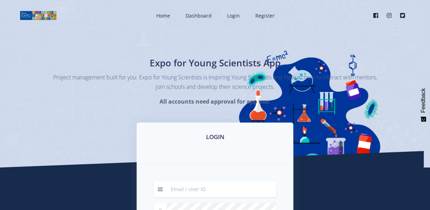
scroll to position [98, 0]
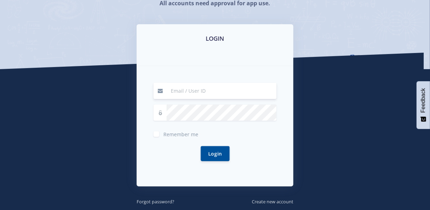
click at [195, 94] on input at bounding box center [221, 91] width 110 height 16
click at [186, 87] on input "rie" at bounding box center [221, 91] width 110 height 16
type input "[EMAIL_ADDRESS][DOMAIN_NAME]"
click at [182, 132] on span "Remember me" at bounding box center [180, 134] width 35 height 7
click at [168, 132] on input "Remember me" at bounding box center [165, 131] width 5 height 5
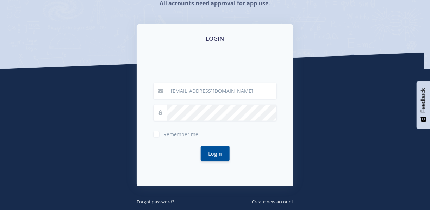
checkbox input "true"
click at [224, 151] on button "Login" at bounding box center [215, 153] width 29 height 15
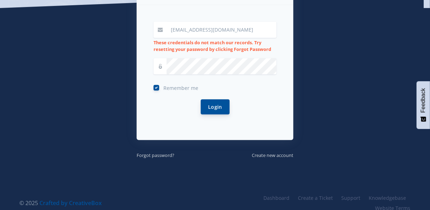
scroll to position [161, 0]
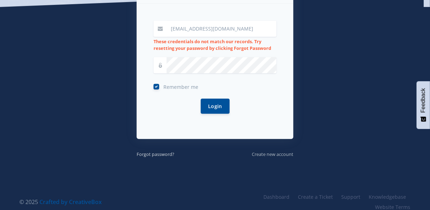
click at [254, 152] on small "Create new account" at bounding box center [273, 154] width 42 height 6
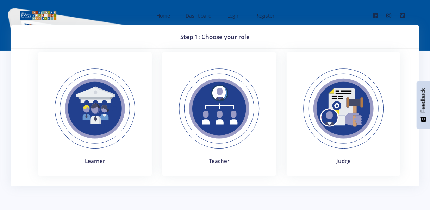
click at [105, 95] on img at bounding box center [94, 109] width 97 height 97
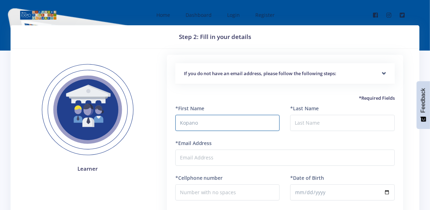
type input "Kopano"
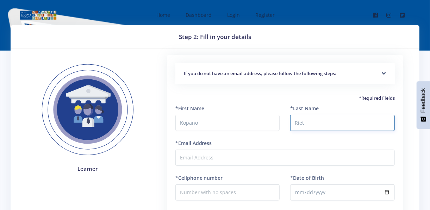
type input "Riet"
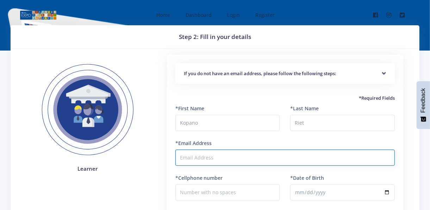
click at [182, 157] on input "*Email Address" at bounding box center [284, 158] width 219 height 16
type input "[EMAIL_ADDRESS][DOMAIN_NAME]"
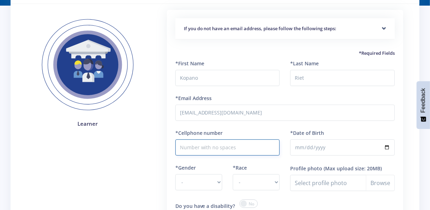
scroll to position [47, 0]
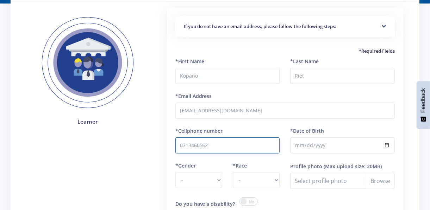
type input "0713460562`"
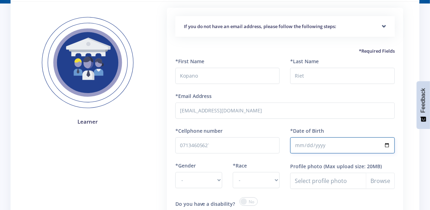
click at [310, 145] on input "*Date of Birth" at bounding box center [342, 146] width 104 height 16
click at [299, 145] on input "*Date of Birth" at bounding box center [342, 146] width 104 height 16
drag, startPoint x: 382, startPoint y: 145, endPoint x: 388, endPoint y: 145, distance: 6.3
click at [388, 145] on input "*Date of Birth" at bounding box center [342, 146] width 104 height 16
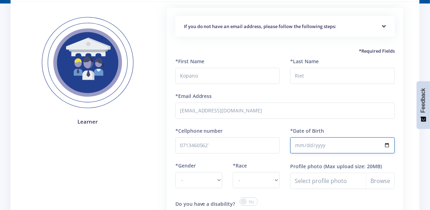
type input "2009-06-12"
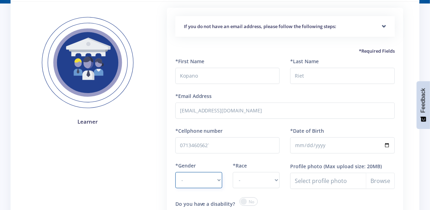
click at [200, 174] on select "- Male Female" at bounding box center [198, 180] width 47 height 16
select select "M"
click at [175, 172] on select "- Male Female" at bounding box center [198, 180] width 47 height 16
click at [239, 180] on select "- African Asian Coloured Indian White Other" at bounding box center [256, 180] width 47 height 16
select select "[DEMOGRAPHIC_DATA]"
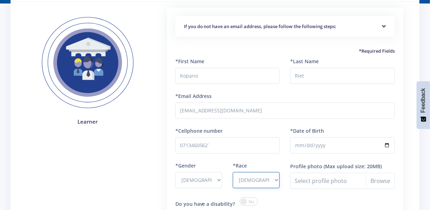
click at [233, 172] on select "- African Asian Coloured Indian White Other" at bounding box center [256, 180] width 47 height 16
click at [255, 180] on select "- African Asian Coloured Indian White Other" at bounding box center [256, 180] width 47 height 16
click at [349, 88] on div "*Last Name Riet" at bounding box center [342, 75] width 115 height 35
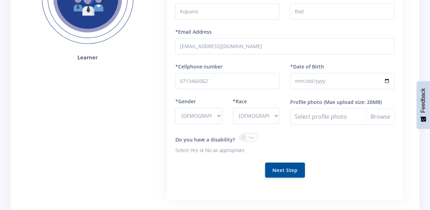
scroll to position [113, 0]
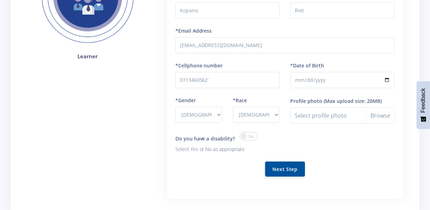
click at [247, 136] on span at bounding box center [248, 136] width 18 height 8
click at [0, 0] on input "checkbox" at bounding box center [0, 0] width 0 height 0
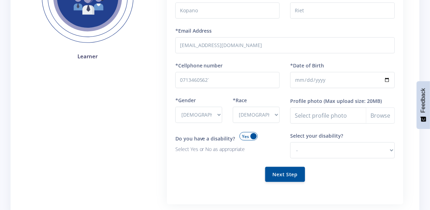
click at [247, 136] on span at bounding box center [248, 136] width 18 height 8
click at [0, 0] on input "checkbox" at bounding box center [0, 0] width 0 height 0
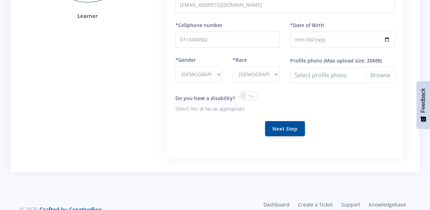
scroll to position [153, 0]
click at [295, 128] on button "Next Step" at bounding box center [285, 128] width 40 height 15
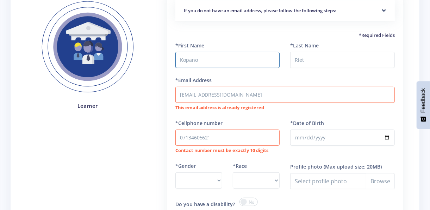
scroll to position [134, 0]
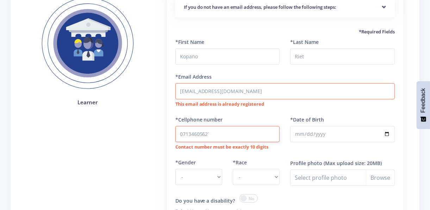
click at [224, 126] on input "0713460562`" at bounding box center [227, 134] width 104 height 16
type input "0713460562"
click at [198, 172] on select "- [DEMOGRAPHIC_DATA] [DEMOGRAPHIC_DATA]" at bounding box center [198, 177] width 47 height 16
select select "M"
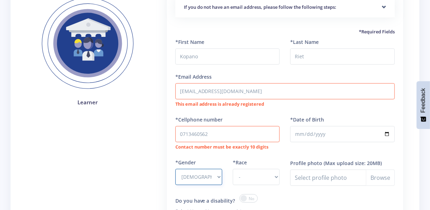
click at [175, 169] on select "- [DEMOGRAPHIC_DATA] [DEMOGRAPHIC_DATA]" at bounding box center [198, 177] width 47 height 16
click at [247, 171] on select "- African Asian Coloured Indian White Other" at bounding box center [256, 177] width 47 height 16
select select "[DEMOGRAPHIC_DATA]"
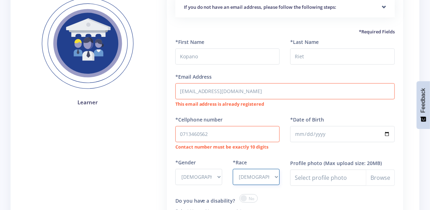
click at [233, 169] on select "- African Asian Coloured Indian White Other" at bounding box center [256, 177] width 47 height 16
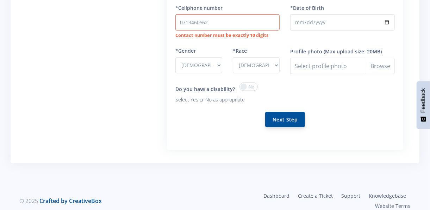
click at [289, 112] on button "Next Step" at bounding box center [285, 119] width 40 height 15
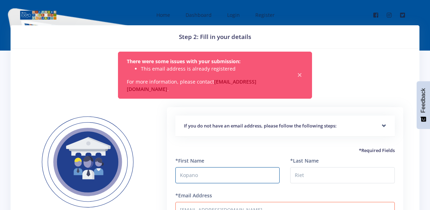
select select "M"
select select "[DEMOGRAPHIC_DATA]"
select select "M"
select select "[DEMOGRAPHIC_DATA]"
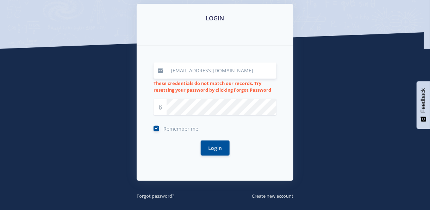
scroll to position [119, 0]
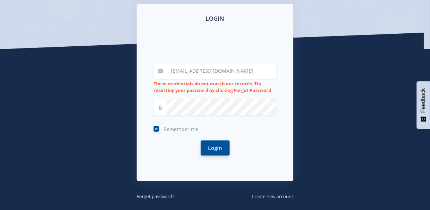
click at [215, 142] on button "Login" at bounding box center [215, 148] width 29 height 15
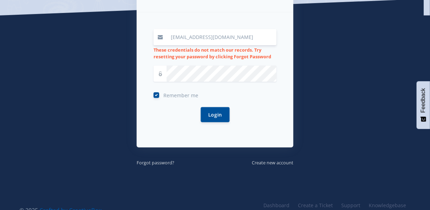
scroll to position [156, 0]
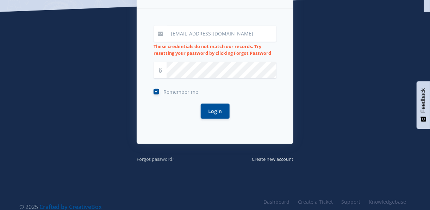
click at [161, 162] on small "Forgot password?" at bounding box center [155, 159] width 38 height 6
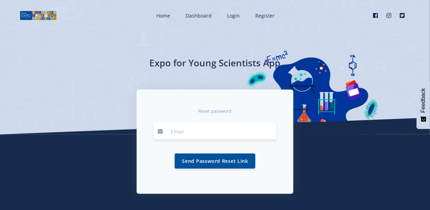
click at [191, 129] on input "email" at bounding box center [221, 131] width 110 height 16
type input "[EMAIL_ADDRESS][DOMAIN_NAME]"
click at [212, 159] on button "Send Password Reset Link" at bounding box center [214, 160] width 81 height 15
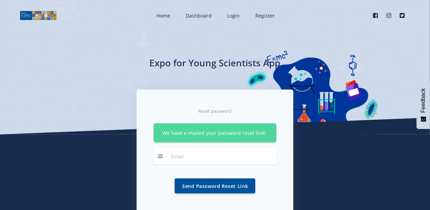
click at [260, 201] on div "Send Password Reset Link" at bounding box center [214, 186] width 123 height 32
click at [185, 153] on input "email" at bounding box center [221, 156] width 110 height 16
click at [303, 185] on div "Reset password We have e-mailed your password reset link! Send Password Reset L…" at bounding box center [214, 160] width 401 height 140
click at [227, 17] on link "Login" at bounding box center [232, 15] width 25 height 19
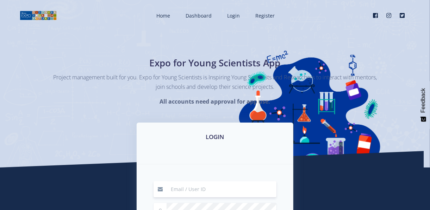
click at [181, 186] on input at bounding box center [221, 190] width 110 height 16
type input "rietkopano@gmail.com"
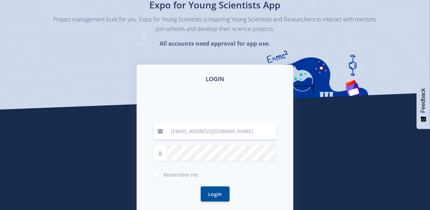
scroll to position [60, 0]
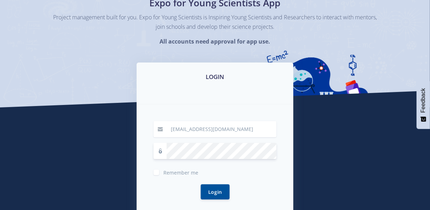
click at [154, 168] on div "Remember me" at bounding box center [214, 172] width 123 height 8
click at [163, 172] on label "Remember me" at bounding box center [180, 172] width 35 height 6
click at [163, 172] on input "Remember me" at bounding box center [165, 170] width 5 height 5
checkbox input "true"
click at [221, 189] on button "Login" at bounding box center [215, 191] width 29 height 15
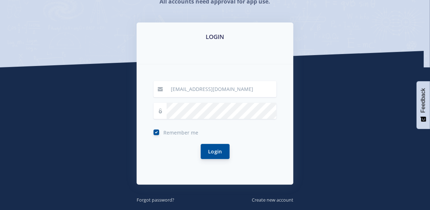
scroll to position [101, 0]
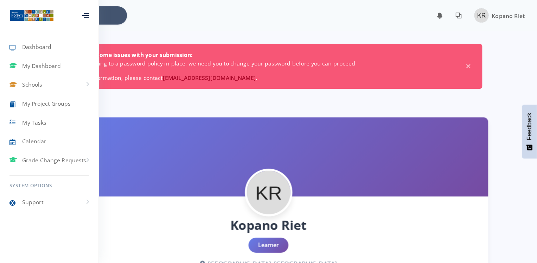
scroll to position [5, 5]
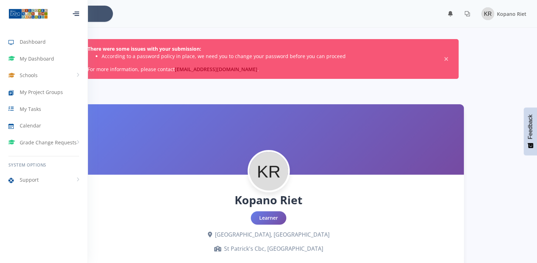
drag, startPoint x: 20, startPoint y: 0, endPoint x: 255, endPoint y: 106, distance: 257.5
click at [255, 106] on div at bounding box center [269, 139] width 390 height 70
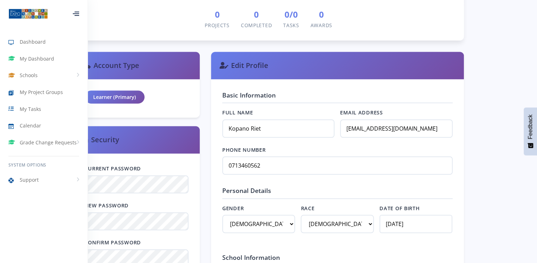
scroll to position [256, 0]
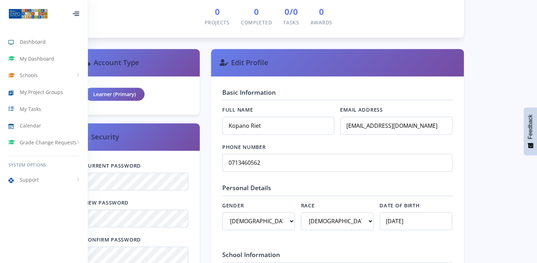
click at [79, 16] on div at bounding box center [76, 14] width 6 height 4
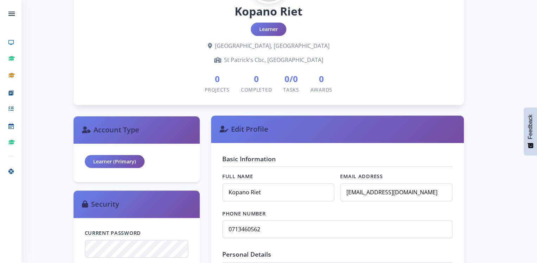
scroll to position [177, 0]
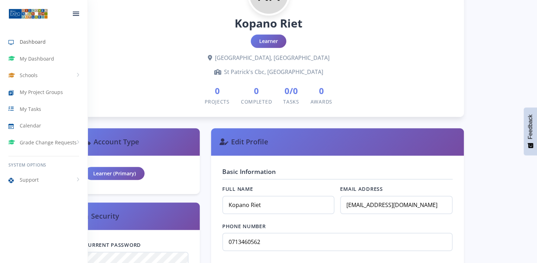
click at [33, 44] on span "Dashboard" at bounding box center [33, 41] width 26 height 7
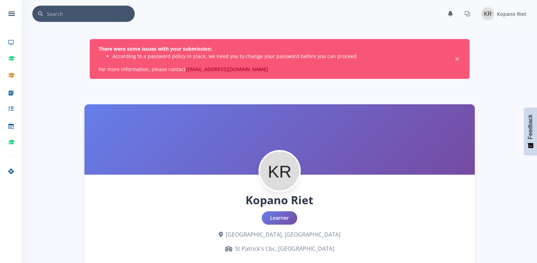
scroll to position [6, 6]
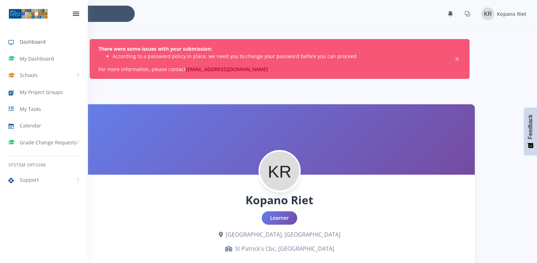
click at [39, 43] on span "Dashboard" at bounding box center [33, 41] width 26 height 7
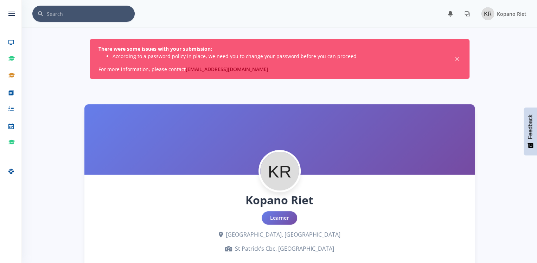
scroll to position [6, 6]
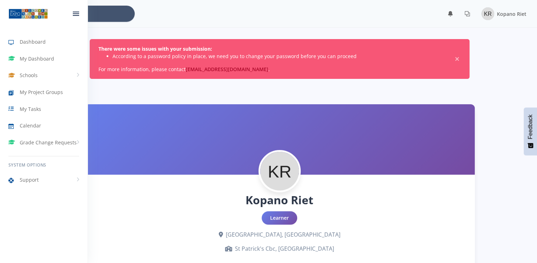
click at [29, 17] on img at bounding box center [27, 13] width 39 height 11
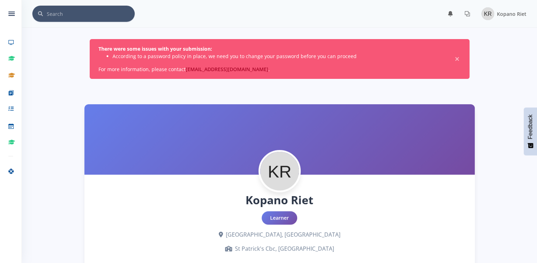
scroll to position [6, 6]
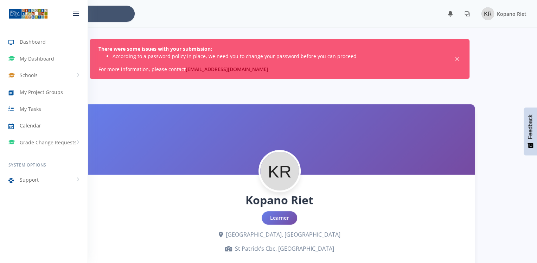
click at [31, 127] on span "Calendar" at bounding box center [30, 125] width 21 height 7
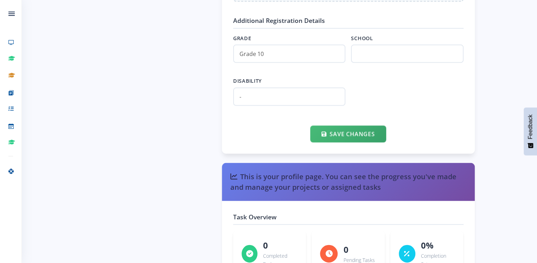
scroll to position [836, 0]
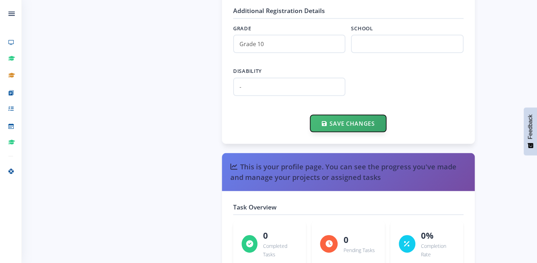
click at [329, 117] on button "Save Changes" at bounding box center [348, 123] width 76 height 17
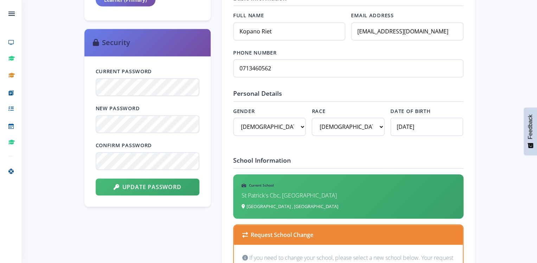
scroll to position [335, 0]
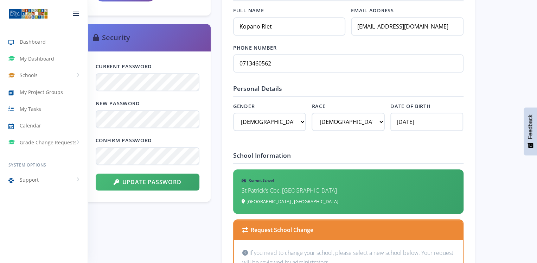
click at [21, 15] on img at bounding box center [27, 13] width 39 height 11
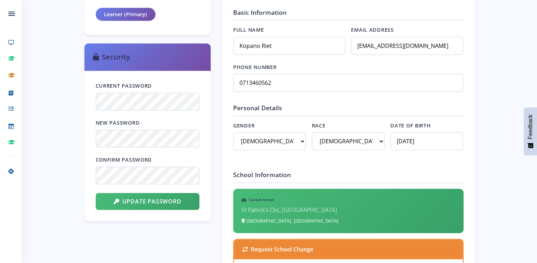
scroll to position [336, 0]
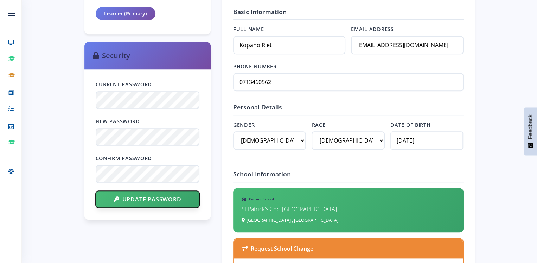
click at [126, 196] on button "Update Password" at bounding box center [148, 199] width 104 height 17
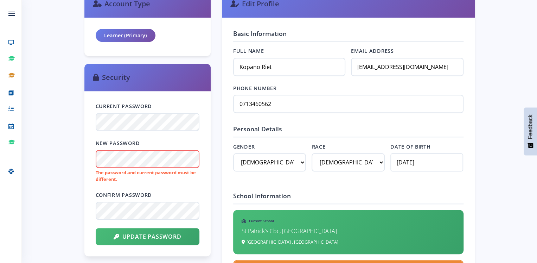
scroll to position [315, 0]
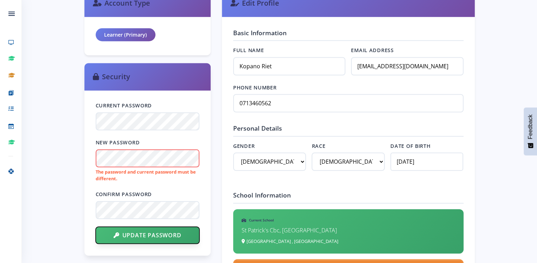
click at [127, 234] on button "Update Password" at bounding box center [148, 235] width 104 height 17
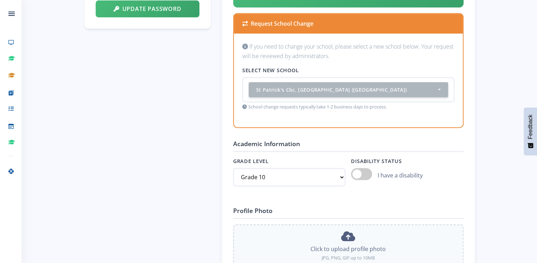
scroll to position [471, 0]
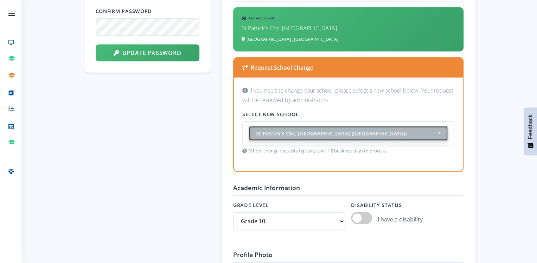
click at [396, 127] on button "St Patrick's Cbc, Kimberley (Northern Cape)" at bounding box center [348, 133] width 199 height 15
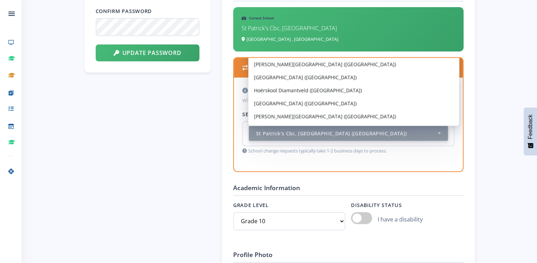
scroll to position [322, 0]
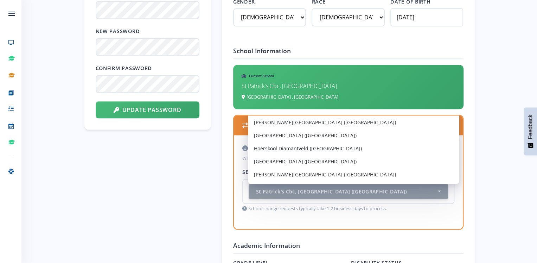
click at [494, 162] on div "Kopano Riet Learner Kimberley, Northern Cape St Patrick's Cbc, Kimberley 0 Proj…" at bounding box center [279, 207] width 515 height 1148
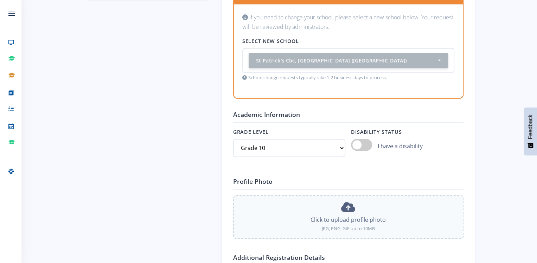
scroll to position [491, 0]
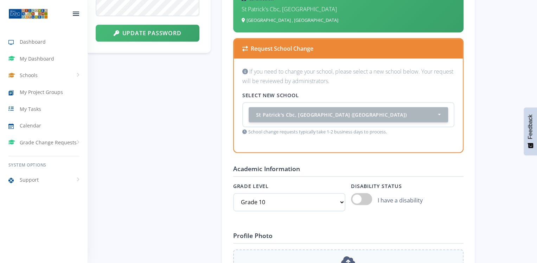
click at [16, 13] on img at bounding box center [27, 13] width 39 height 11
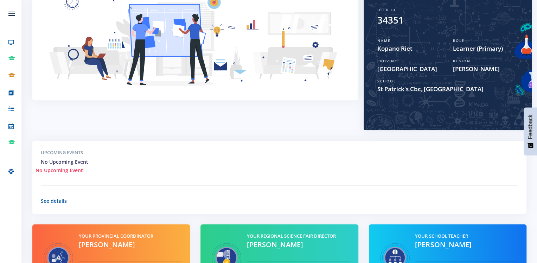
scroll to position [106, 0]
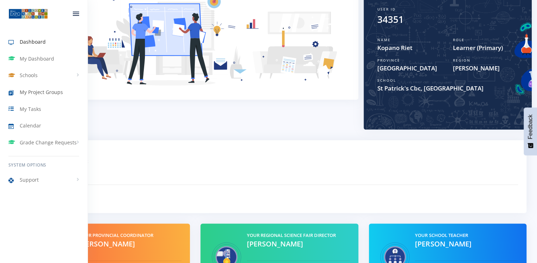
click at [47, 95] on span "My Project Groups" at bounding box center [41, 91] width 43 height 7
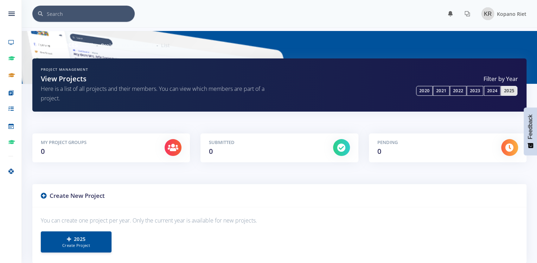
scroll to position [95, 0]
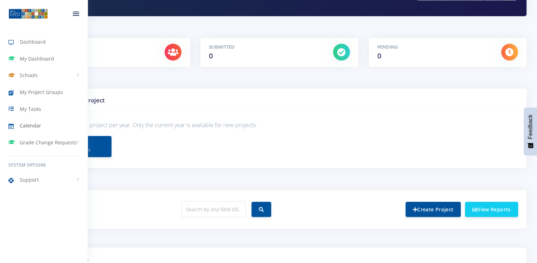
click at [27, 127] on span "Calendar" at bounding box center [30, 125] width 21 height 7
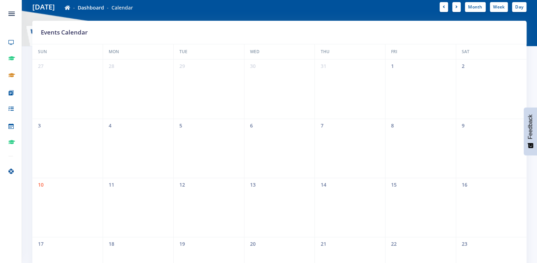
scroll to position [41, 0]
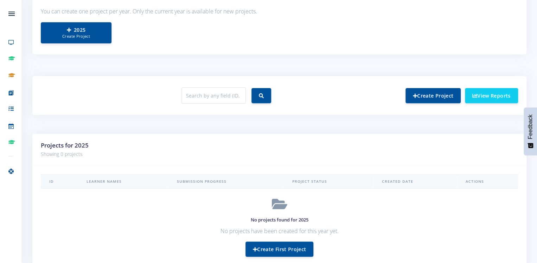
scroll to position [211, 0]
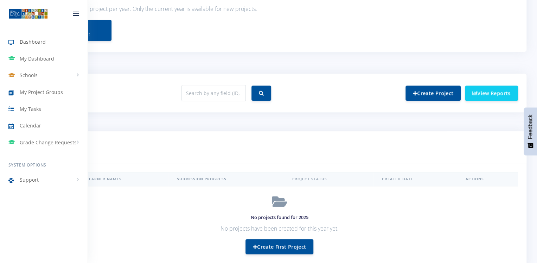
click at [36, 42] on span "Dashboard" at bounding box center [33, 41] width 26 height 7
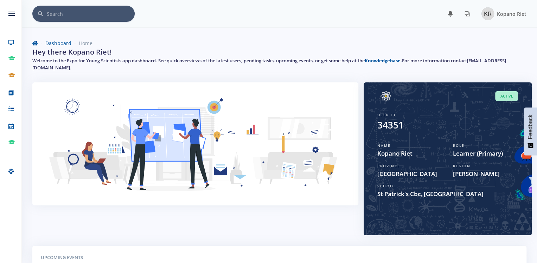
scroll to position [164, 0]
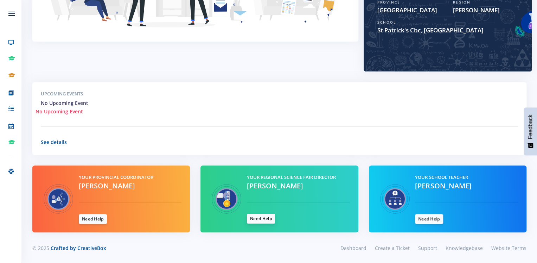
click at [266, 217] on link "Need Help" at bounding box center [261, 219] width 28 height 10
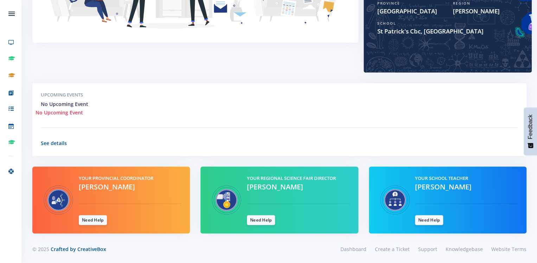
scroll to position [164, 0]
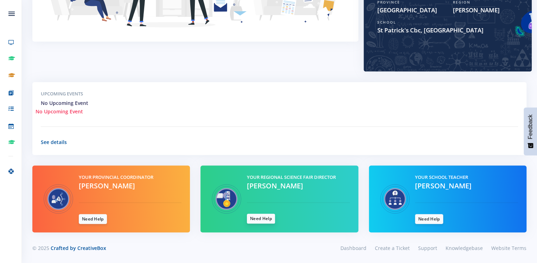
click at [271, 216] on link "Need Help" at bounding box center [261, 219] width 28 height 10
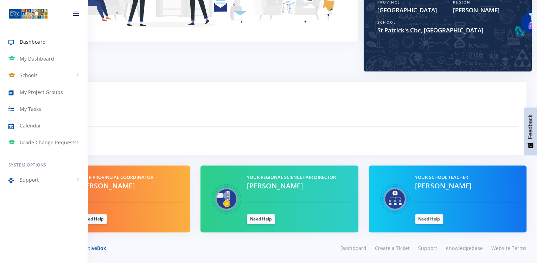
click at [72, 13] on div at bounding box center [75, 13] width 23 height 21
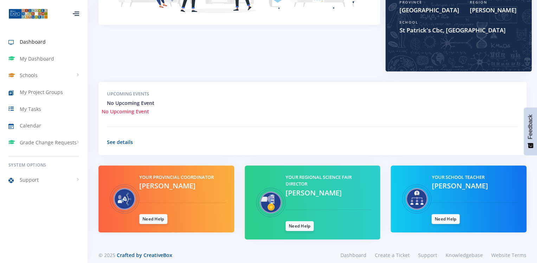
click at [35, 14] on img at bounding box center [27, 13] width 39 height 11
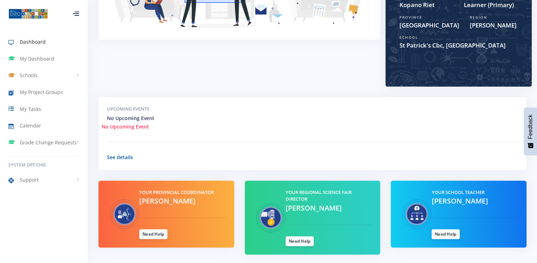
scroll to position [150, 0]
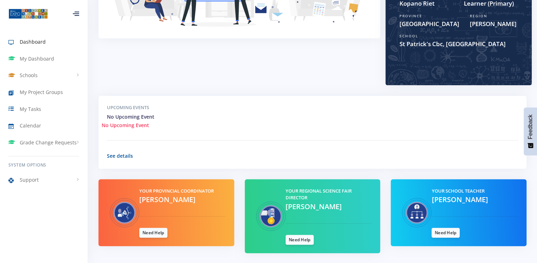
click at [299, 234] on div "Your Regional Science Fair Director [PERSON_NAME] Need Help" at bounding box center [328, 215] width 97 height 57
click at [299, 239] on link "Need Help" at bounding box center [300, 239] width 28 height 10
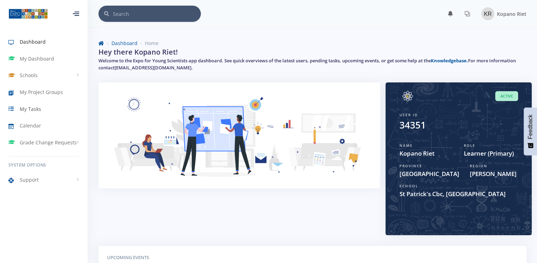
click at [30, 112] on span "My Tasks" at bounding box center [30, 108] width 21 height 7
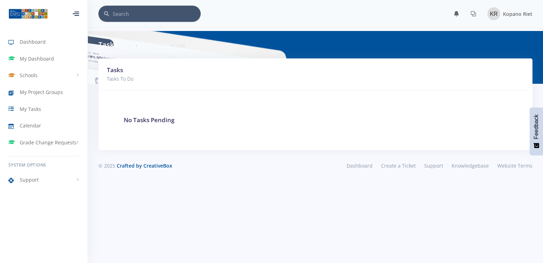
scroll to position [6, 6]
